Goal: Browse casually: Explore the website without a specific task or goal

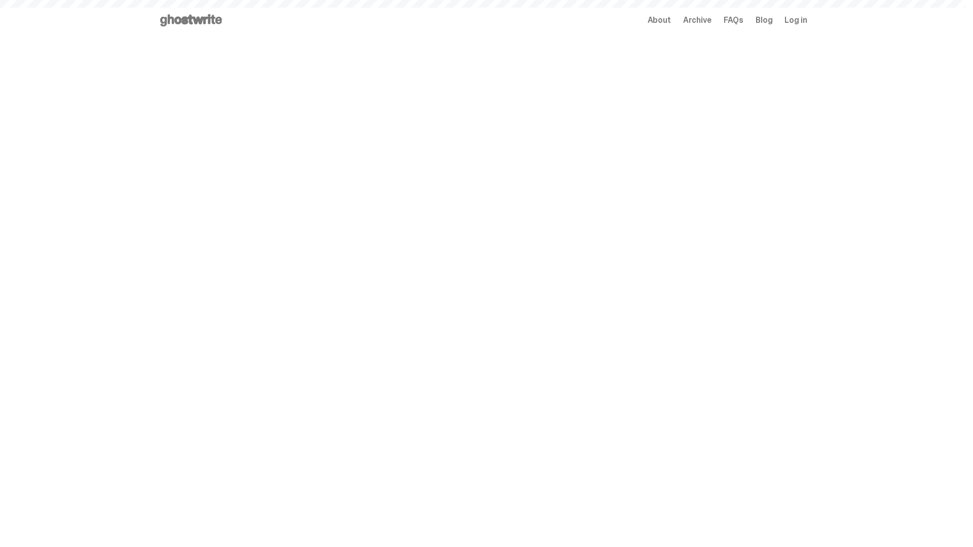
scroll to position [985, 0]
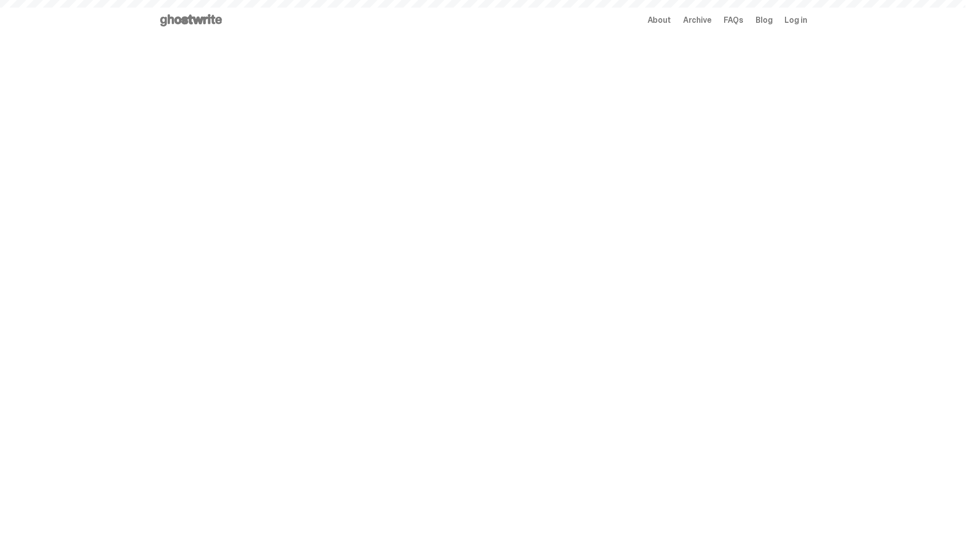
scroll to position [985, 0]
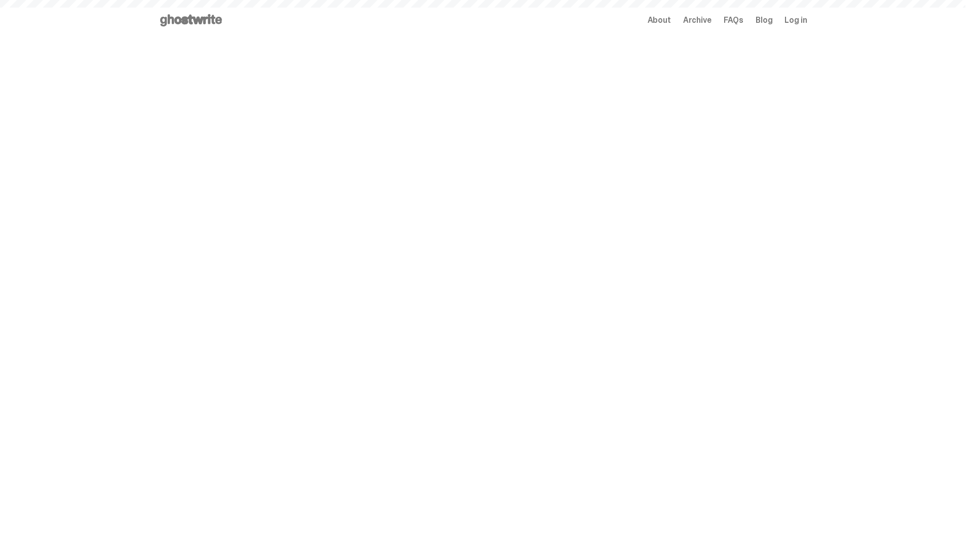
scroll to position [985, 0]
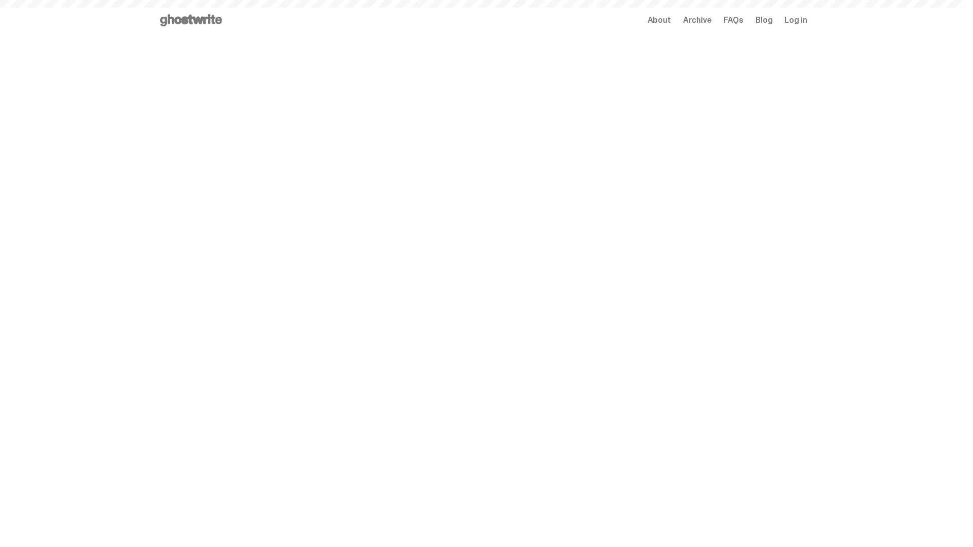
scroll to position [1248, 0]
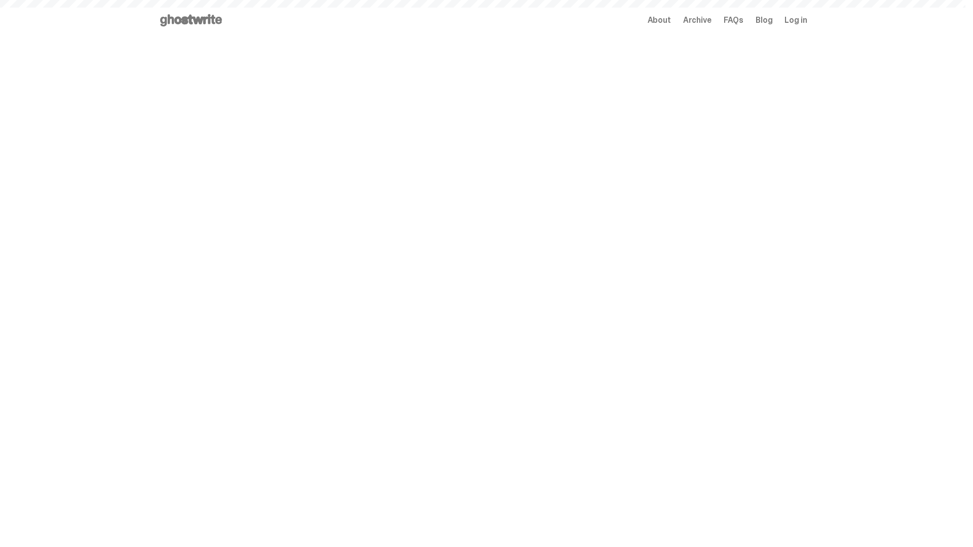
scroll to position [1248, 0]
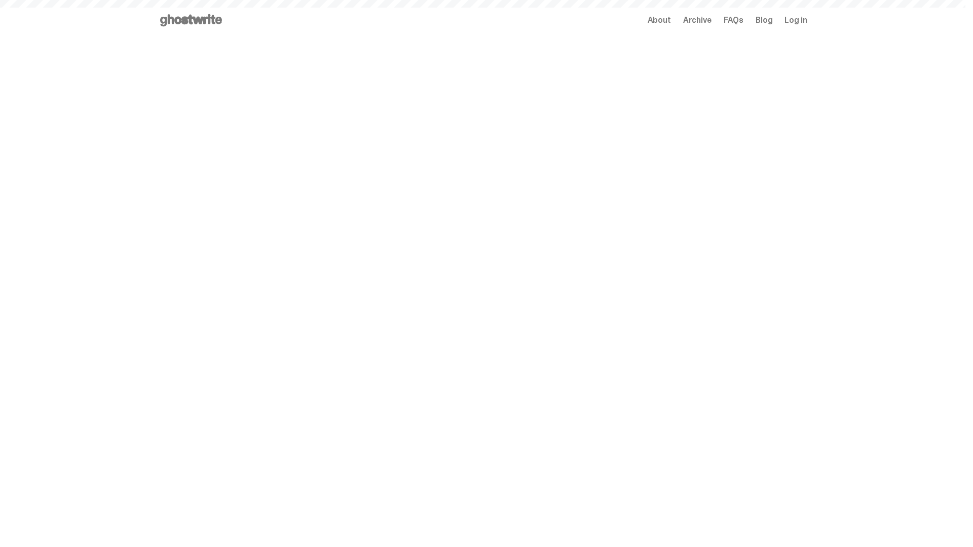
scroll to position [1248, 0]
